Goal: Task Accomplishment & Management: Manage account settings

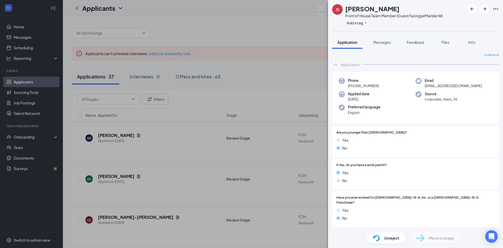
click at [264, 78] on div "JS [PERSON_NAME] Front of House Team Member (Guest Facing) at [GEOGRAPHIC_DATA]…" at bounding box center [251, 124] width 503 height 248
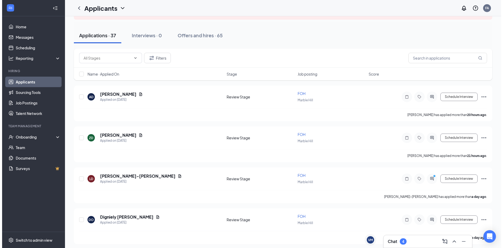
scroll to position [131, 0]
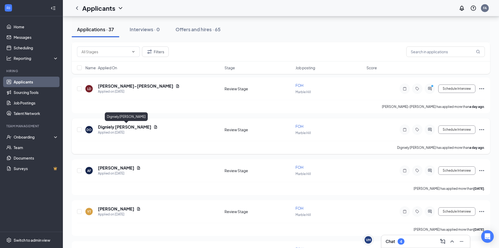
click at [136, 127] on h5 "Digniely [PERSON_NAME]" at bounding box center [124, 127] width 53 height 6
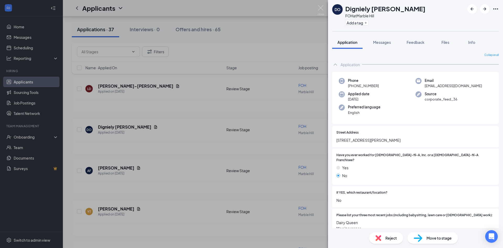
click at [188, 107] on div "DO Digniely [PERSON_NAME] FOH at [GEOGRAPHIC_DATA] Add a tag Application Messag…" at bounding box center [251, 124] width 503 height 248
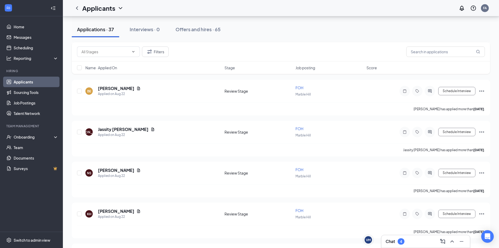
scroll to position [786, 0]
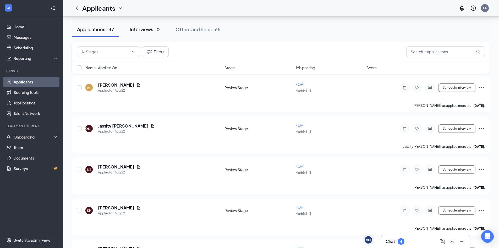
click at [145, 25] on button "Interviews · 0" at bounding box center [144, 29] width 41 height 16
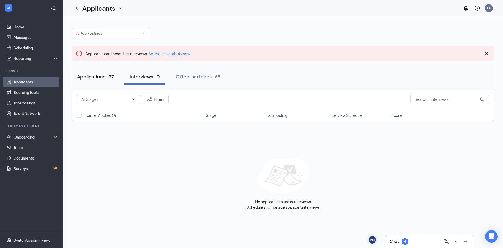
click at [101, 74] on div "Applications · 37" at bounding box center [95, 76] width 37 height 7
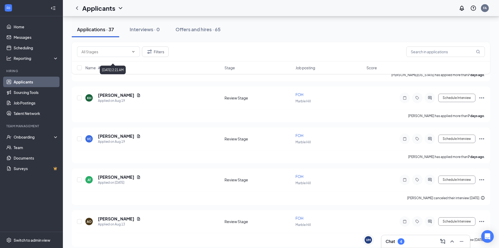
scroll to position [1394, 0]
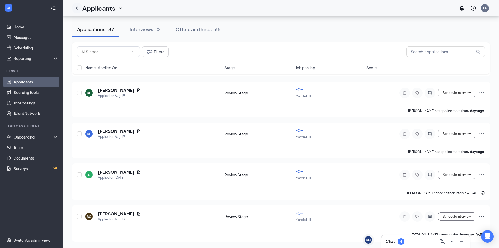
click at [78, 7] on icon "ChevronLeft" at bounding box center [77, 8] width 6 height 6
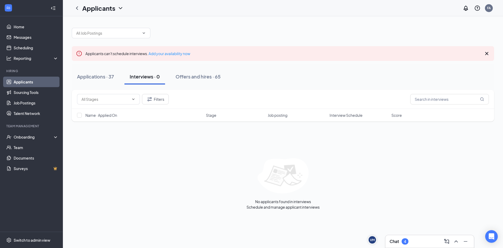
click at [52, 9] on icon "Collapse" at bounding box center [53, 8] width 5 height 5
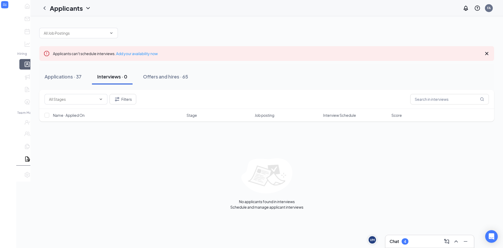
drag, startPoint x: 83, startPoint y: 6, endPoint x: 59, endPoint y: 7, distance: 23.9
click at [82, 6] on div "Applicants FA" at bounding box center [266, 8] width 473 height 16
click at [85, 9] on icon "ChevronDown" at bounding box center [88, 8] width 6 height 6
click at [41, 7] on icon "ChevronLeft" at bounding box center [44, 8] width 6 height 6
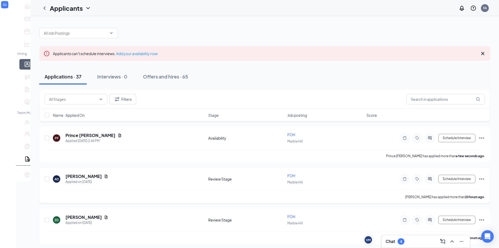
scroll to position [131, 0]
